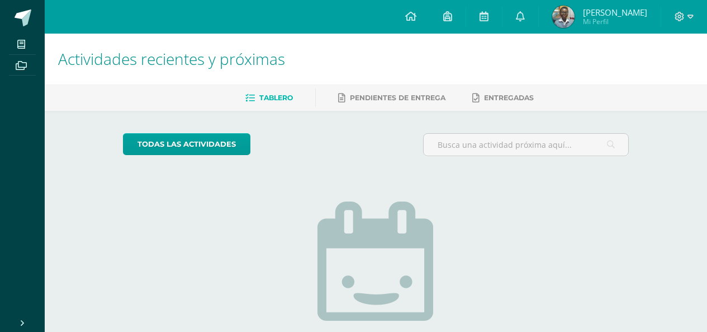
click at [556, 18] on link "Jaden Didier Mi Perfil" at bounding box center [600, 17] width 122 height 34
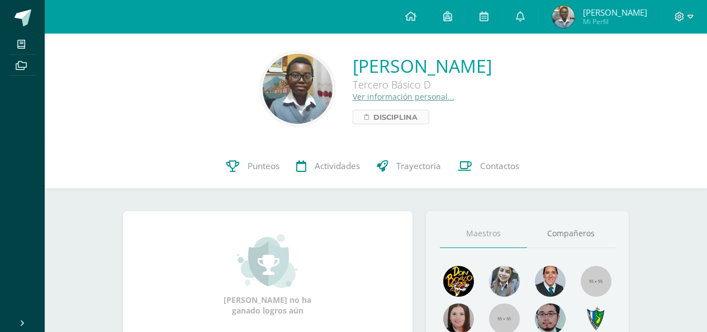
click at [374, 110] on span "Disciplina" at bounding box center [396, 116] width 44 height 13
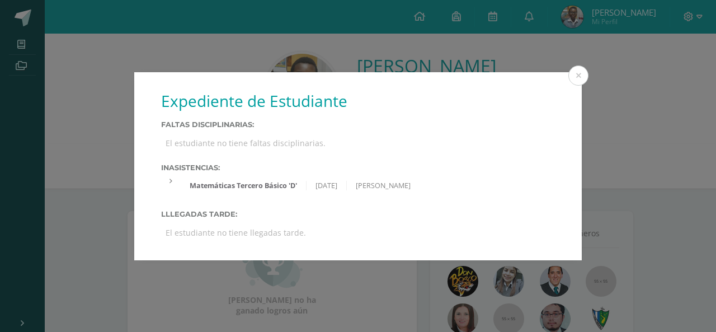
click at [625, 187] on div "Expediente de Estudiante Faltas Disciplinarias: El estudiante no tiene faltas d…" at bounding box center [357, 166] width 707 height 188
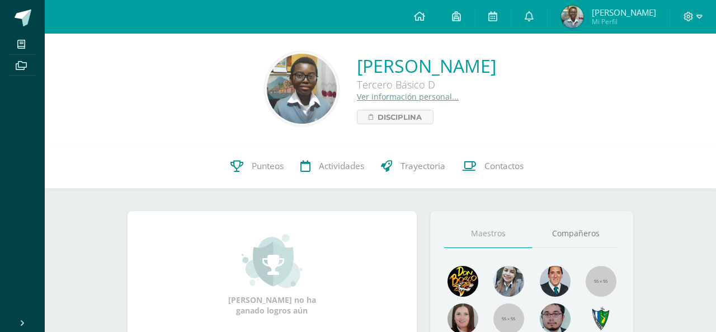
click at [271, 167] on label "Inasistencias:" at bounding box center [358, 167] width 355 height 8
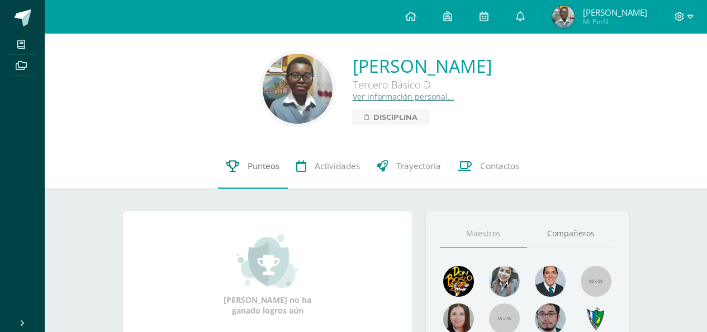
click at [261, 167] on span "Punteos" at bounding box center [264, 166] width 32 height 12
